Goal: Transaction & Acquisition: Obtain resource

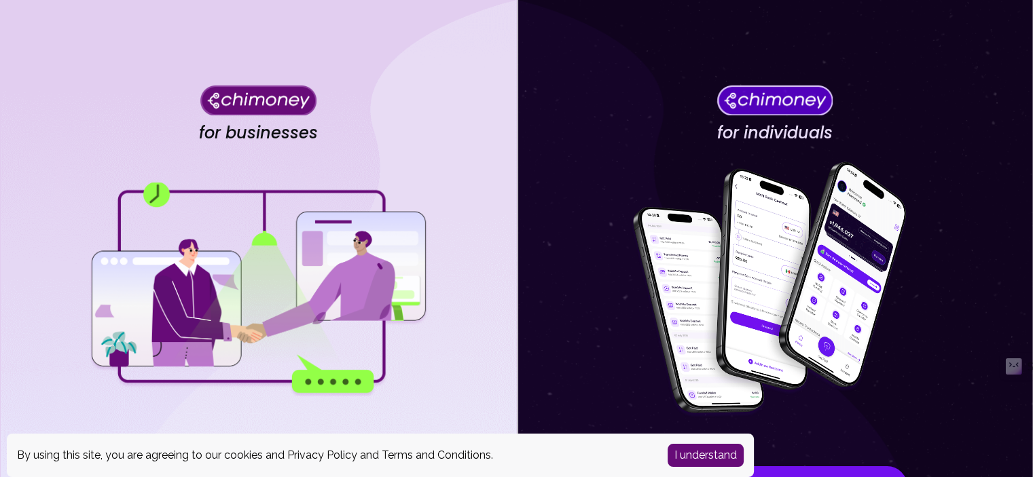
scroll to position [136, 0]
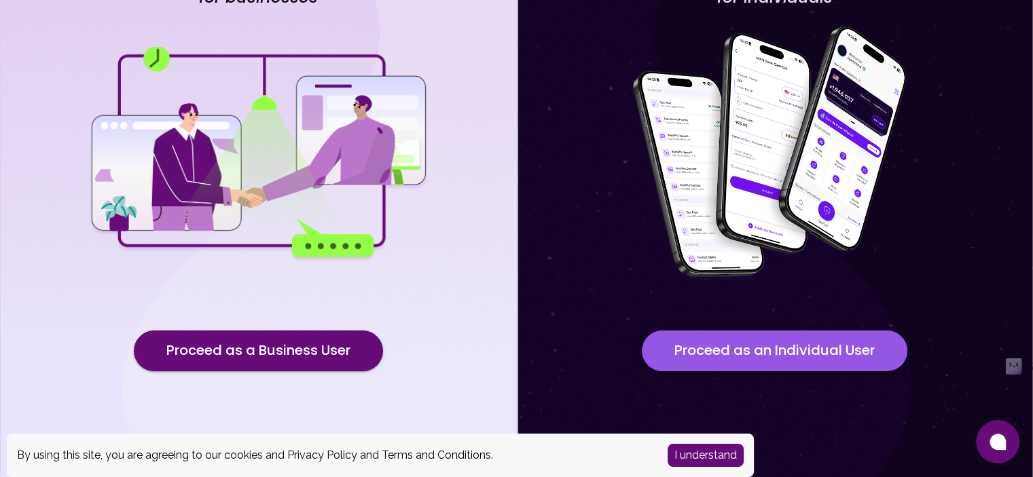
click at [775, 354] on button "Proceed as an Individual User" at bounding box center [775, 351] width 266 height 41
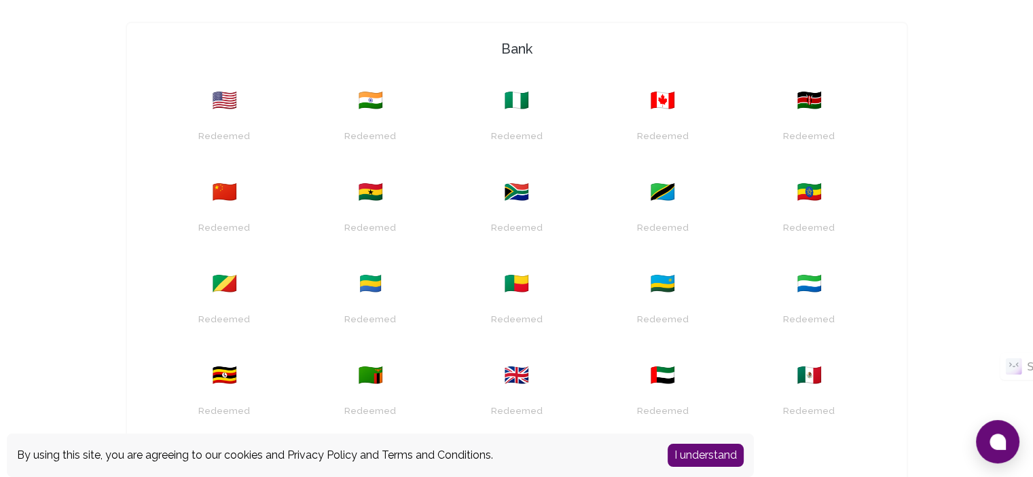
scroll to position [465, 0]
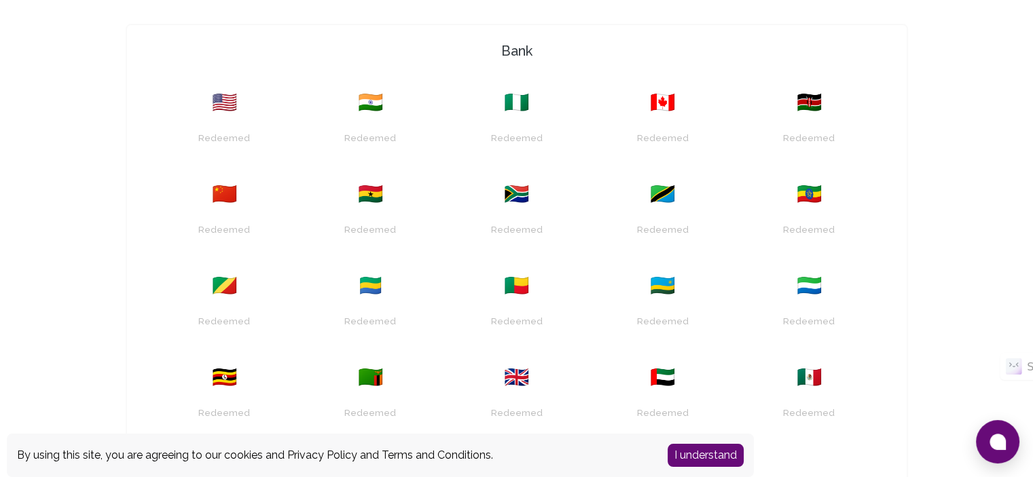
click at [820, 109] on div "🇰🇪" at bounding box center [809, 102] width 130 height 24
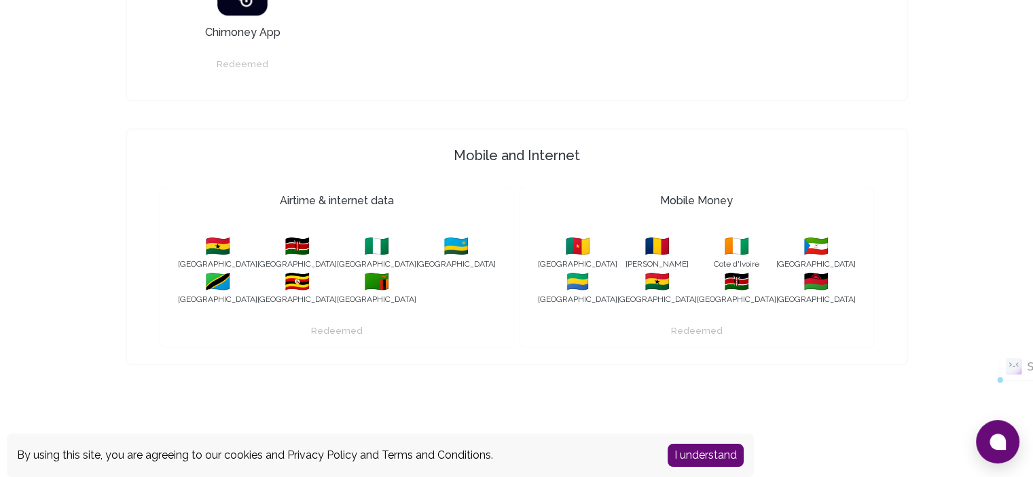
scroll to position [1298, 0]
click at [776, 274] on span "🇲🇼" at bounding box center [815, 282] width 79 height 24
click at [1002, 448] on icon at bounding box center [997, 442] width 16 height 16
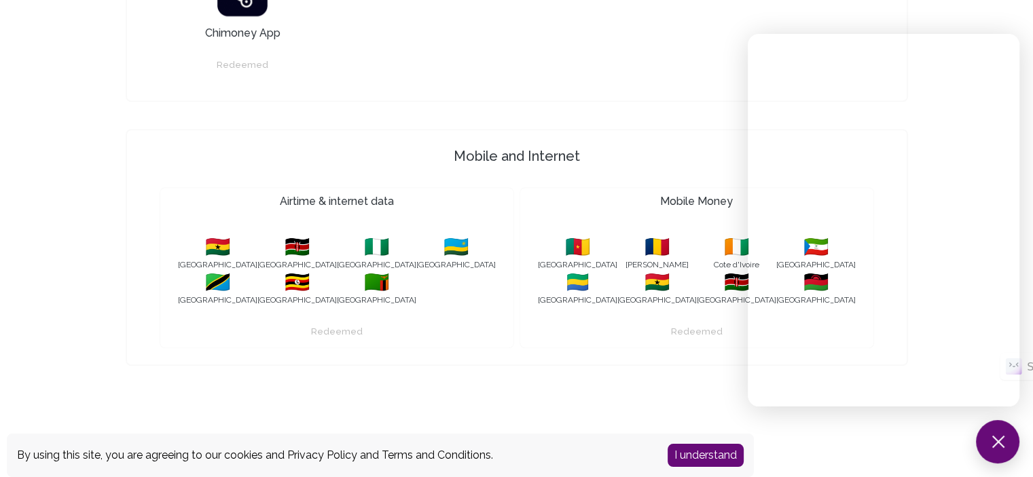
click at [561, 302] on div "🇨🇲 [GEOGRAPHIC_DATA] 🇹🇩 [GEOGRAPHIC_DATA] 🇨🇮 Cote d'Ivoire 🇬🇶 [GEOGRAPHIC_DATA]…" at bounding box center [696, 270] width 323 height 76
click at [1002, 446] on button at bounding box center [997, 441] width 43 height 43
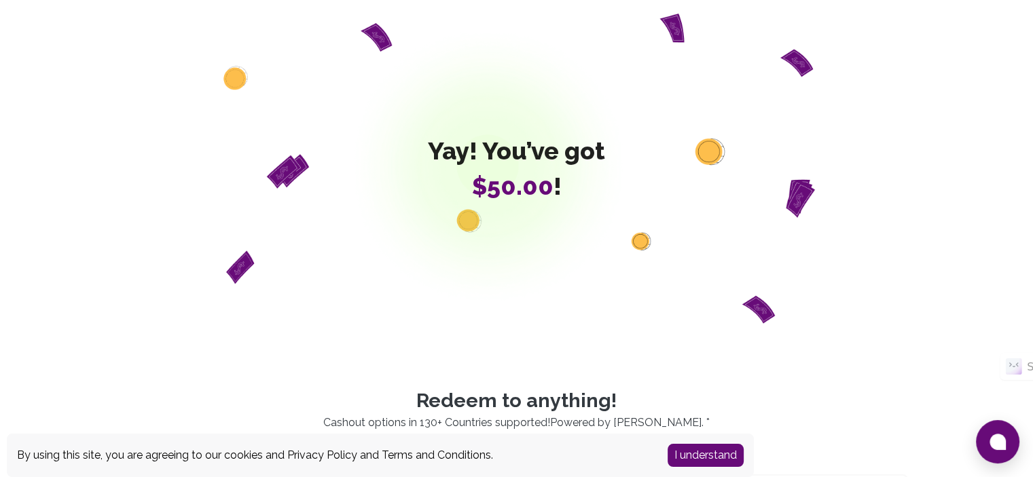
scroll to position [0, 0]
